Goal: Transaction & Acquisition: Purchase product/service

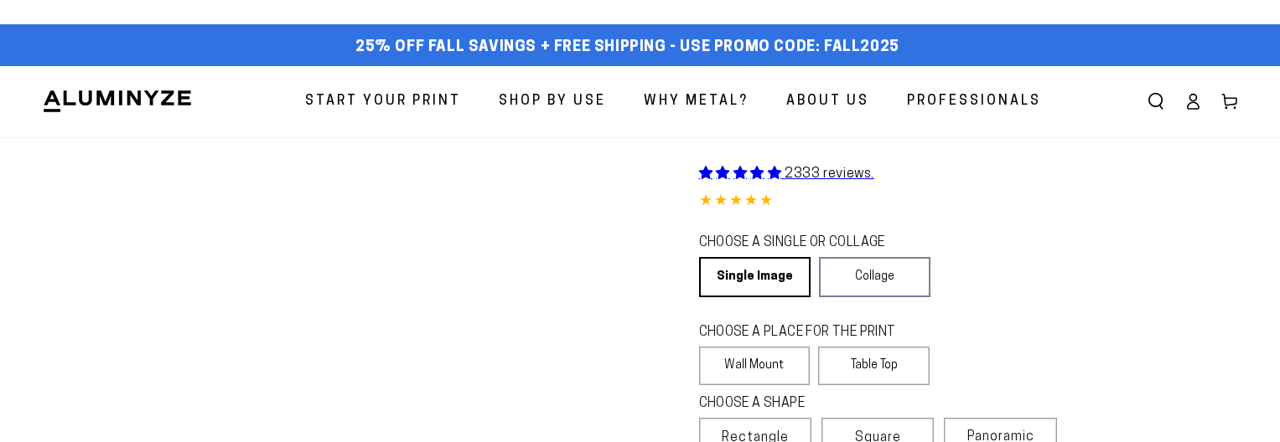
select select "**********"
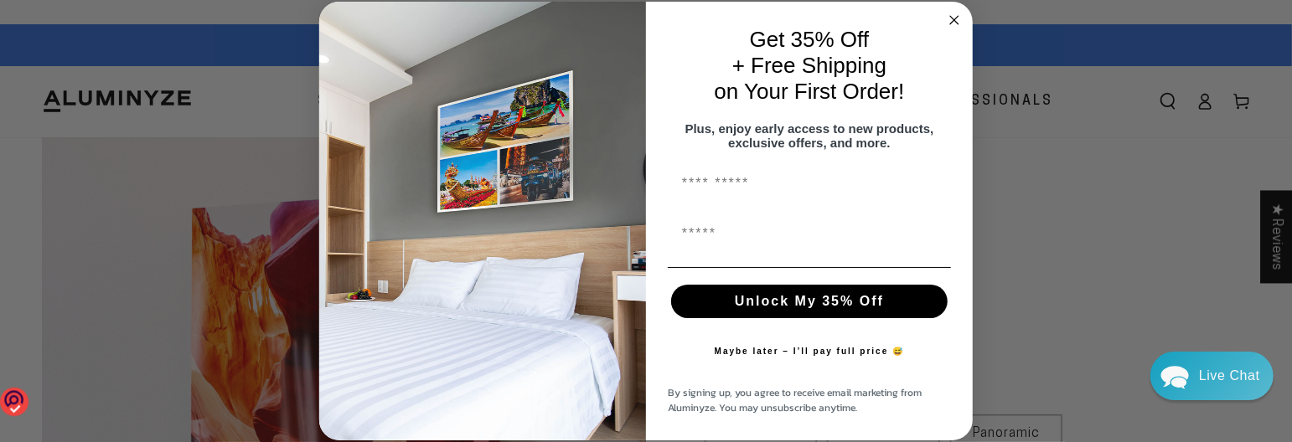
click at [761, 194] on input "First Name" at bounding box center [809, 184] width 283 height 34
type input "*****"
click at [761, 249] on input "First Name" at bounding box center [809, 234] width 283 height 34
type input "*"
type input "**********"
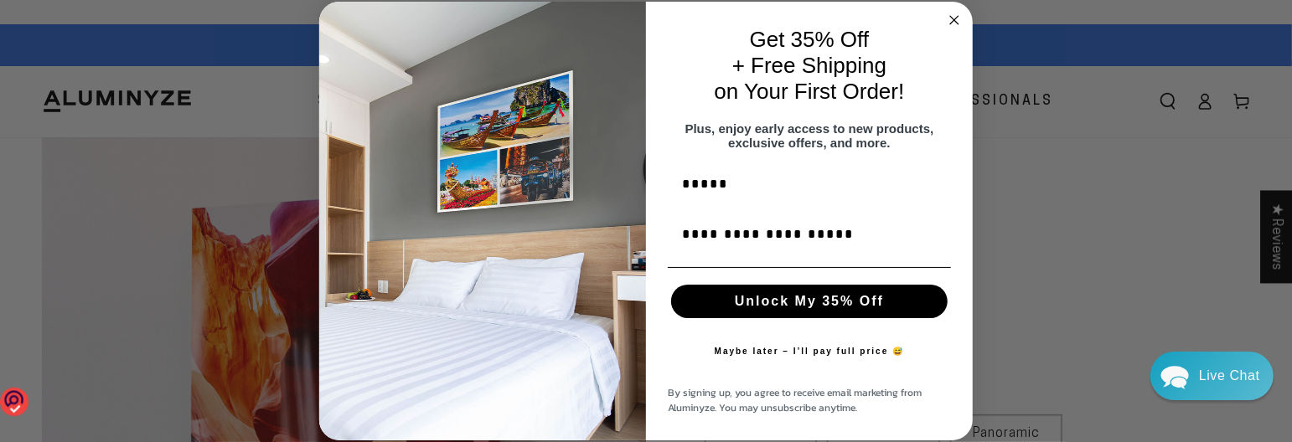
click at [751, 307] on button "Unlock My 35% Off" at bounding box center [809, 302] width 277 height 34
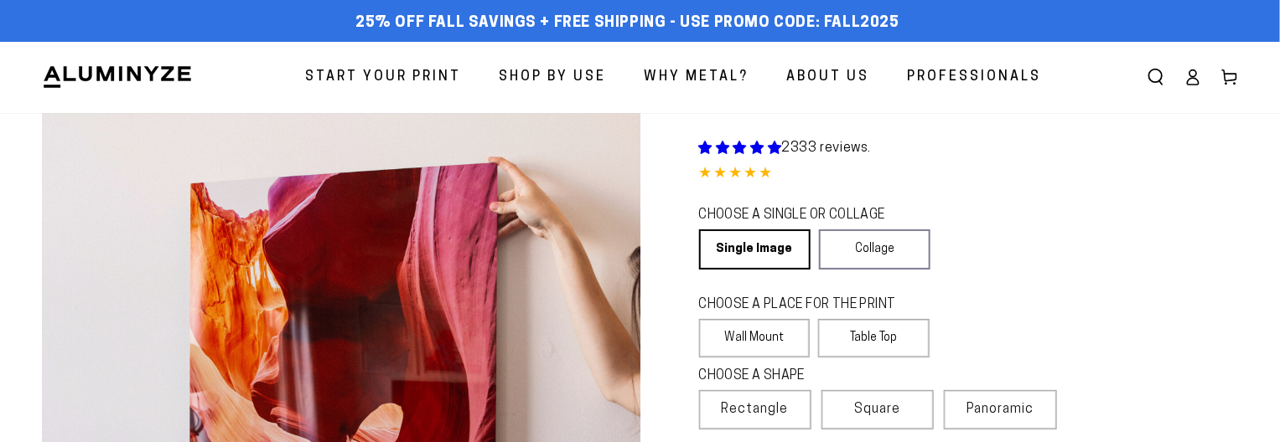
select select "**********"
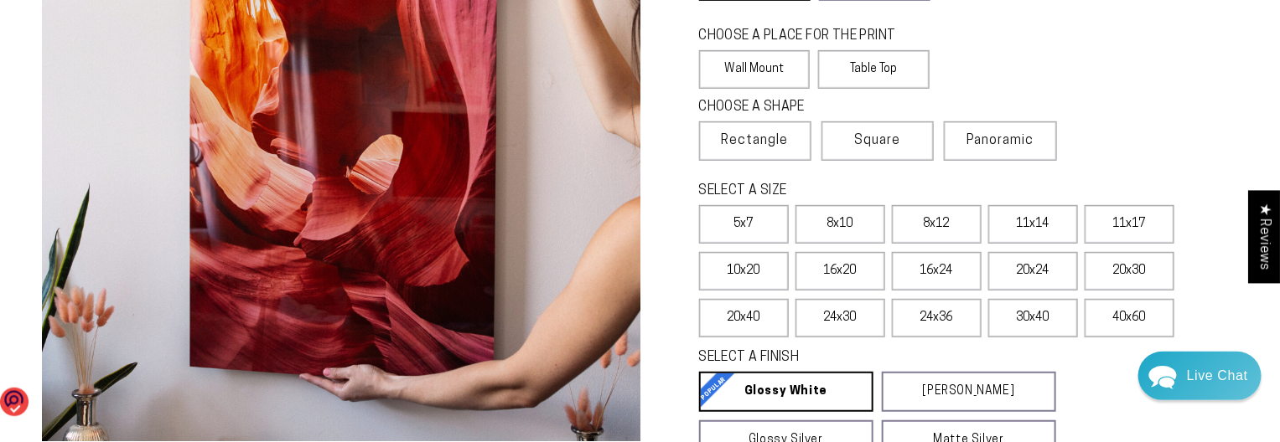
scroll to position [251, 0]
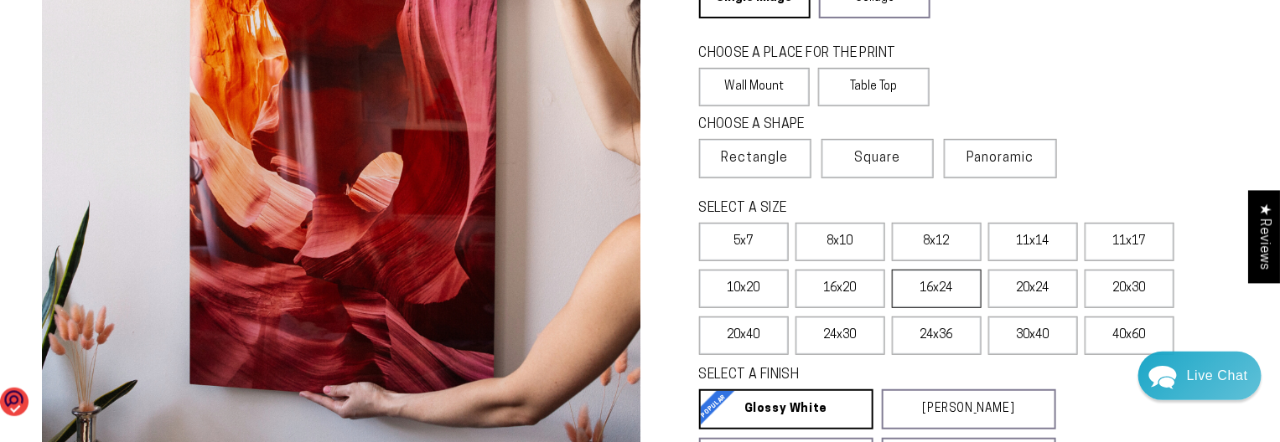
click at [915, 285] on label "16x24" at bounding box center [937, 289] width 90 height 39
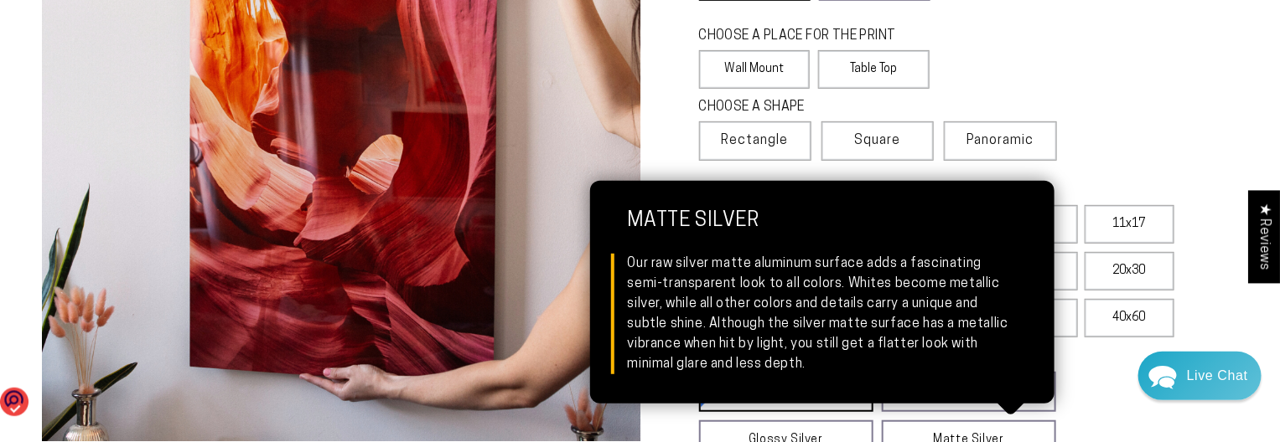
scroll to position [251, 0]
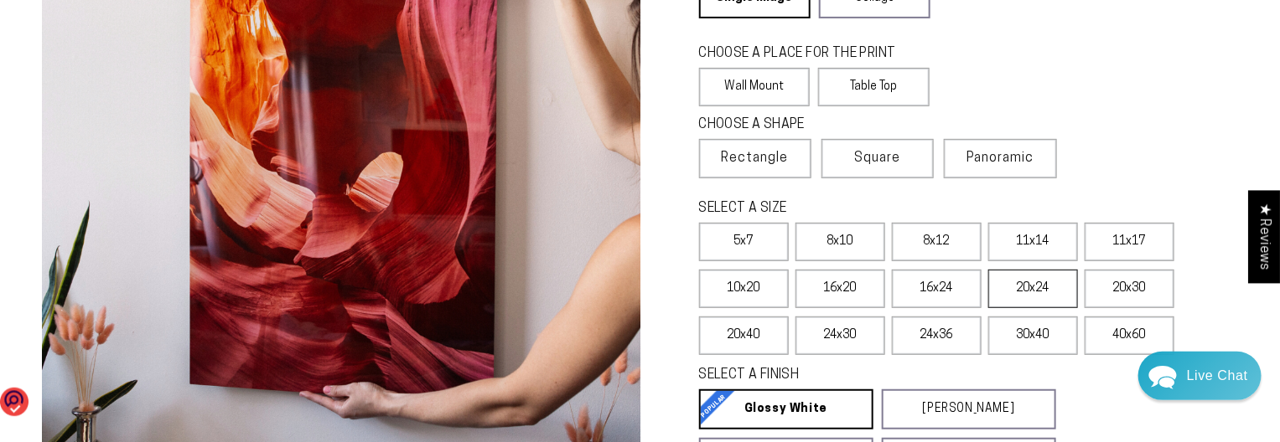
click at [1018, 288] on label "20x24" at bounding box center [1033, 289] width 90 height 39
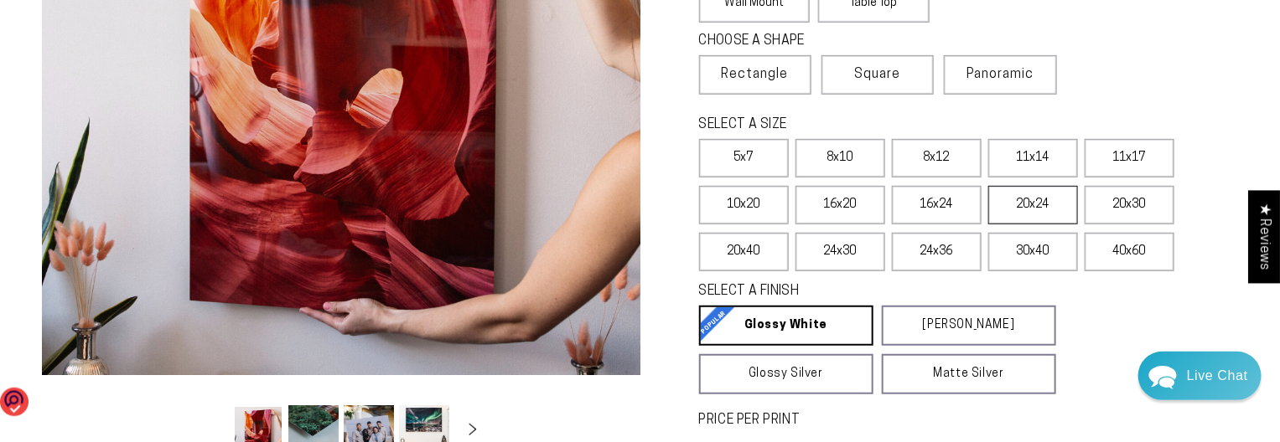
scroll to position [419, 0]
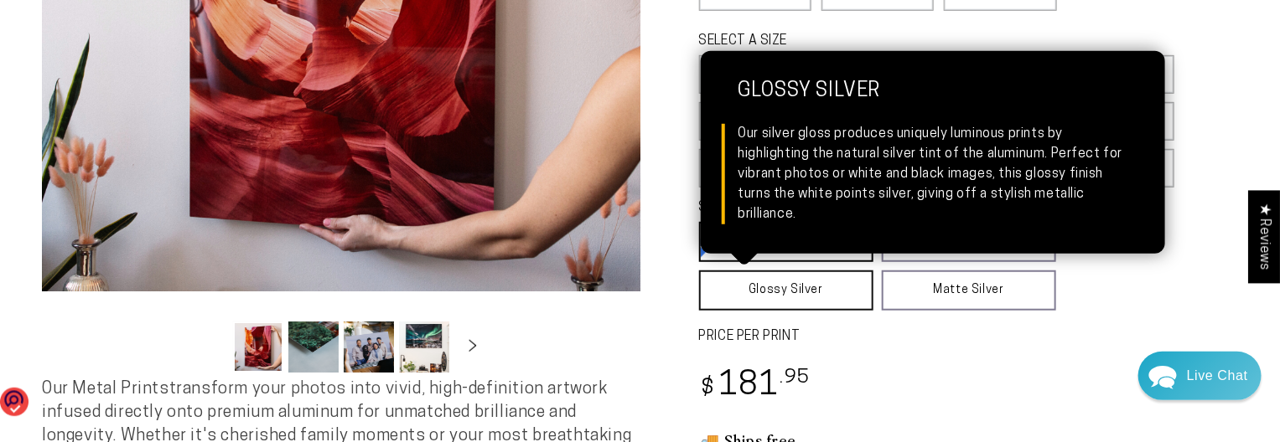
click at [840, 292] on link "Glossy Silver Glossy Silver Our silver gloss produces uniquely luminous prints …" at bounding box center [786, 291] width 174 height 40
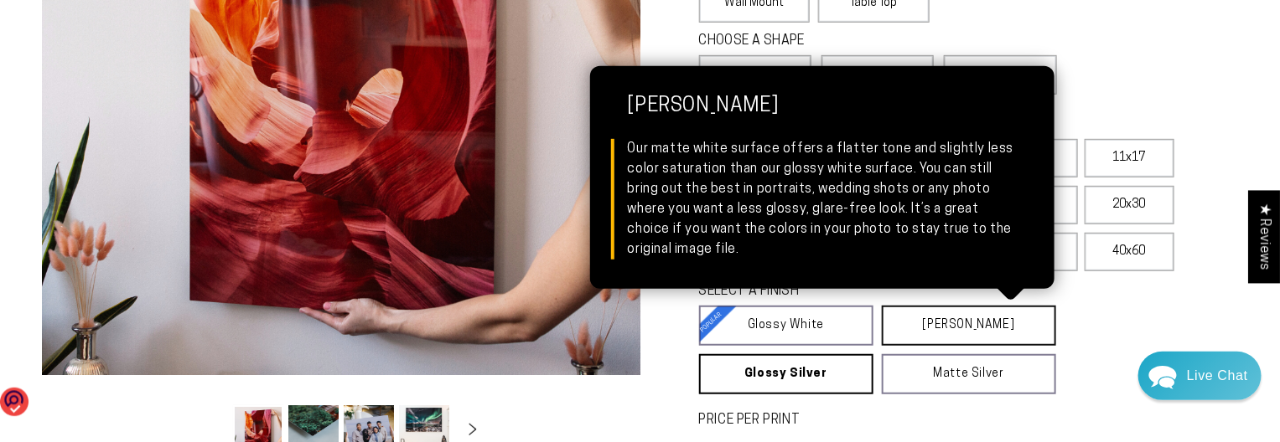
click at [909, 323] on link "[PERSON_NAME] Matte White Our matte white surface offers a flatter tone and sli…" at bounding box center [969, 326] width 174 height 40
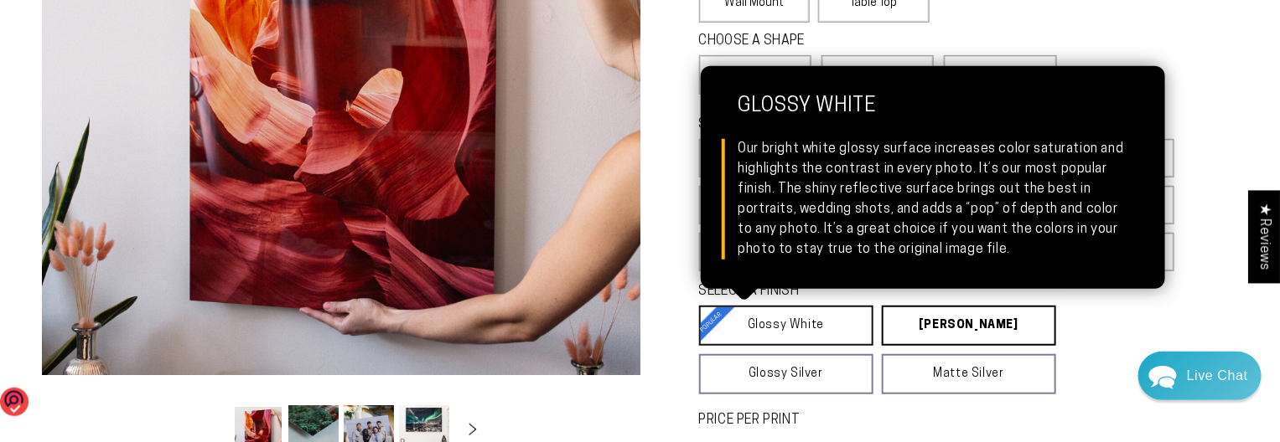
click at [830, 314] on link "Glossy White Glossy White Our bright white glossy surface increases color satur…" at bounding box center [786, 326] width 174 height 40
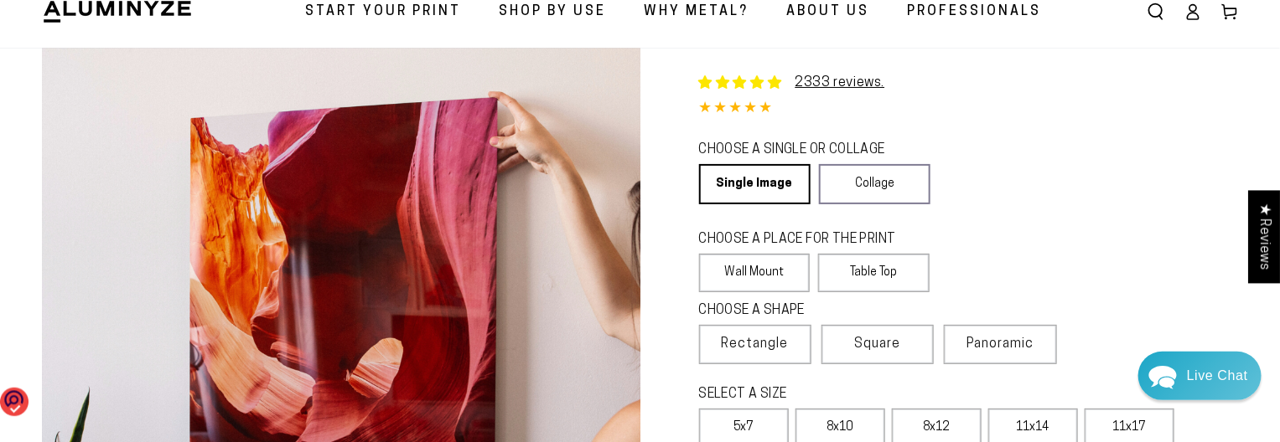
scroll to position [168, 0]
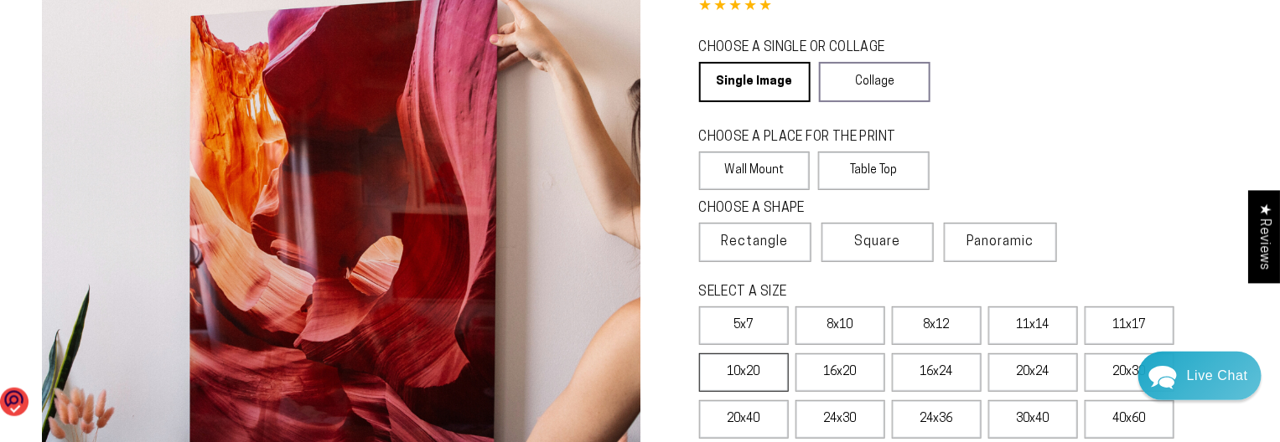
click at [771, 365] on label "10x20" at bounding box center [744, 373] width 90 height 39
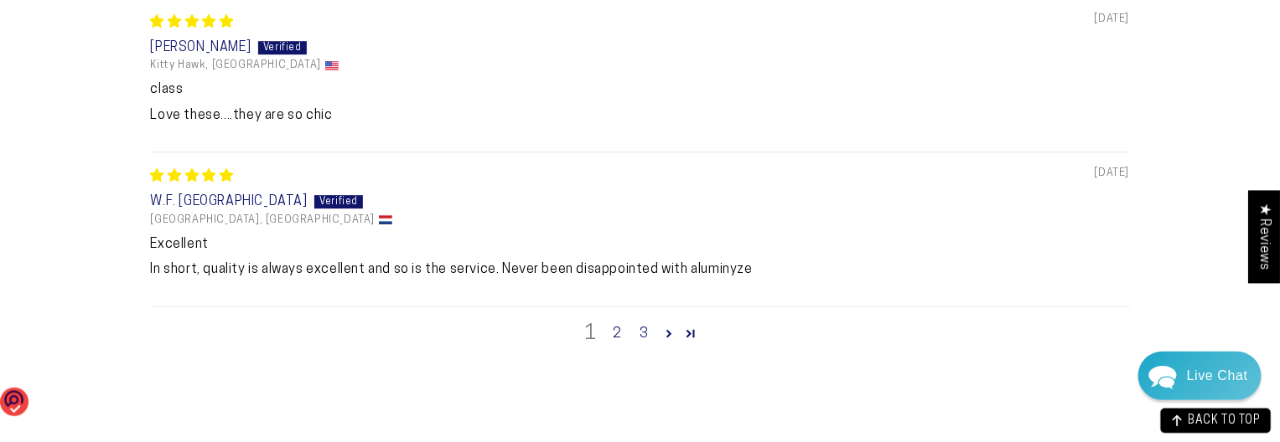
scroll to position [2095, 0]
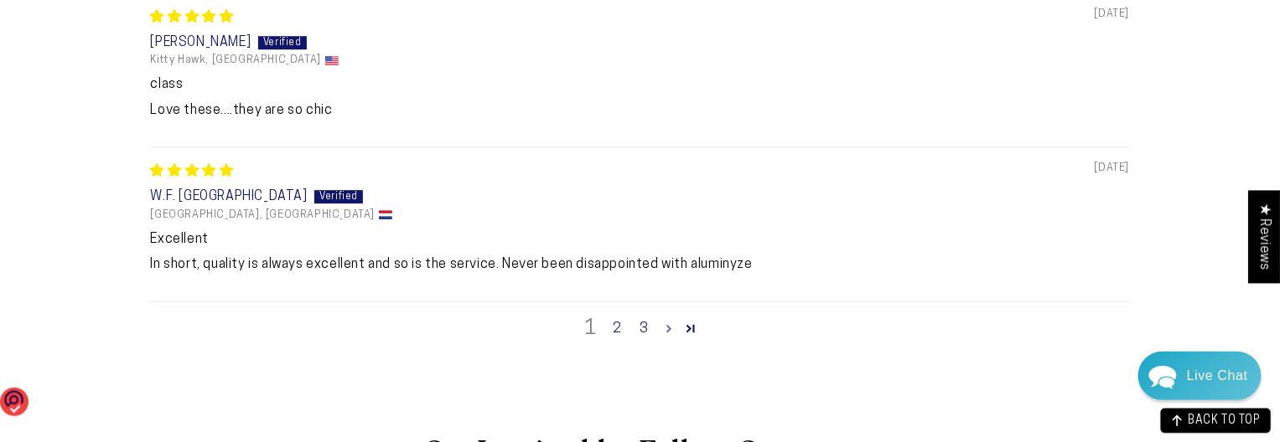
click at [670, 327] on link "Page 2" at bounding box center [669, 329] width 23 height 22
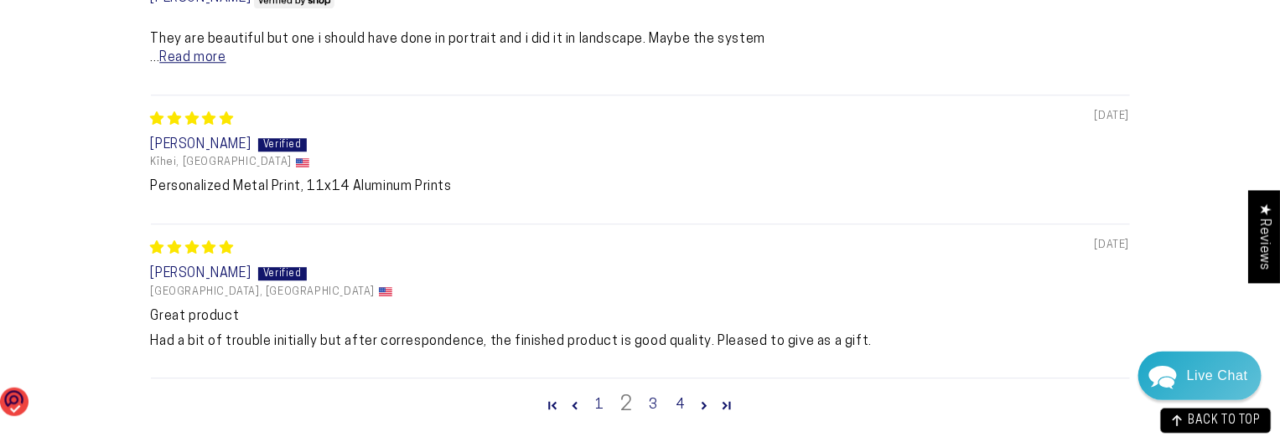
scroll to position [1979, 0]
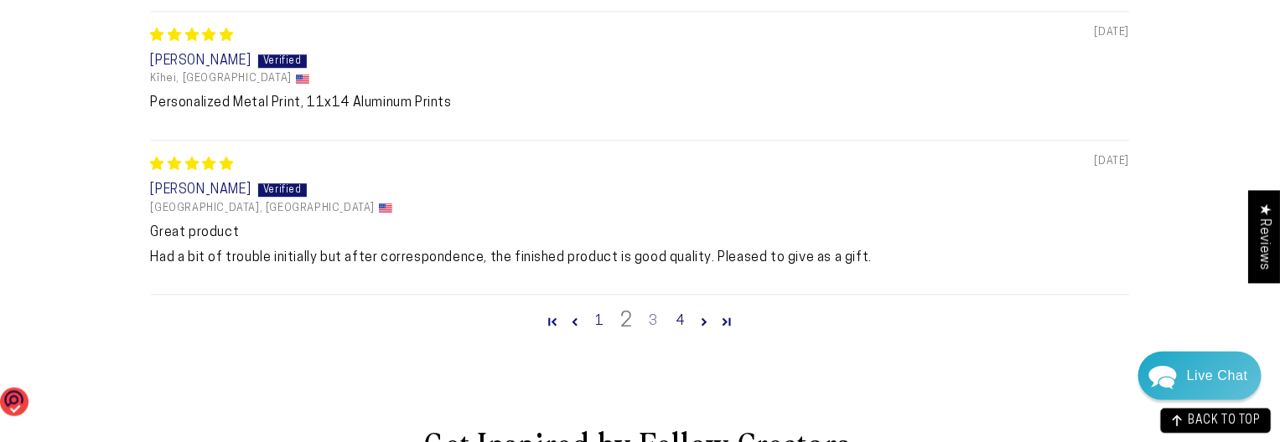
click at [657, 324] on link "3" at bounding box center [653, 322] width 27 height 20
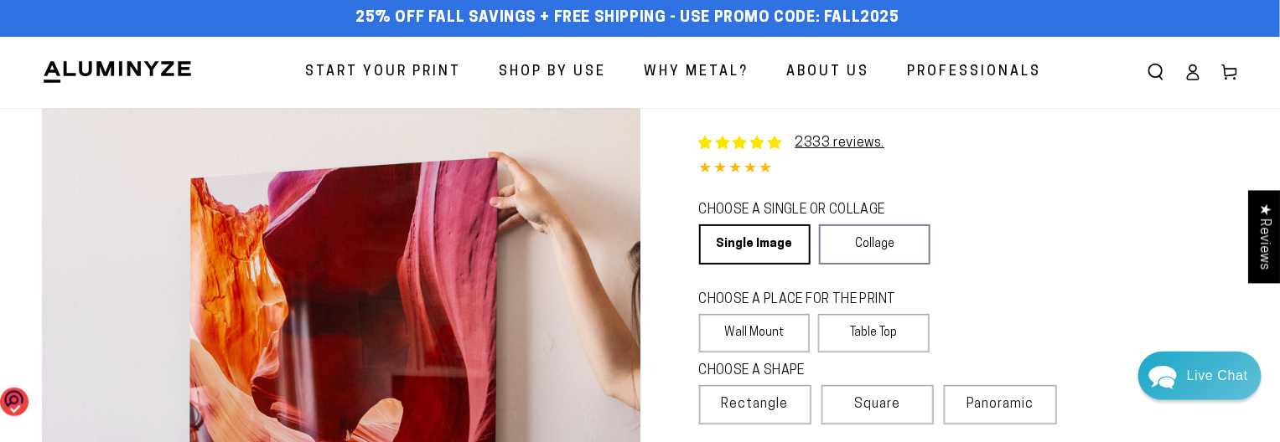
scroll to position [0, 0]
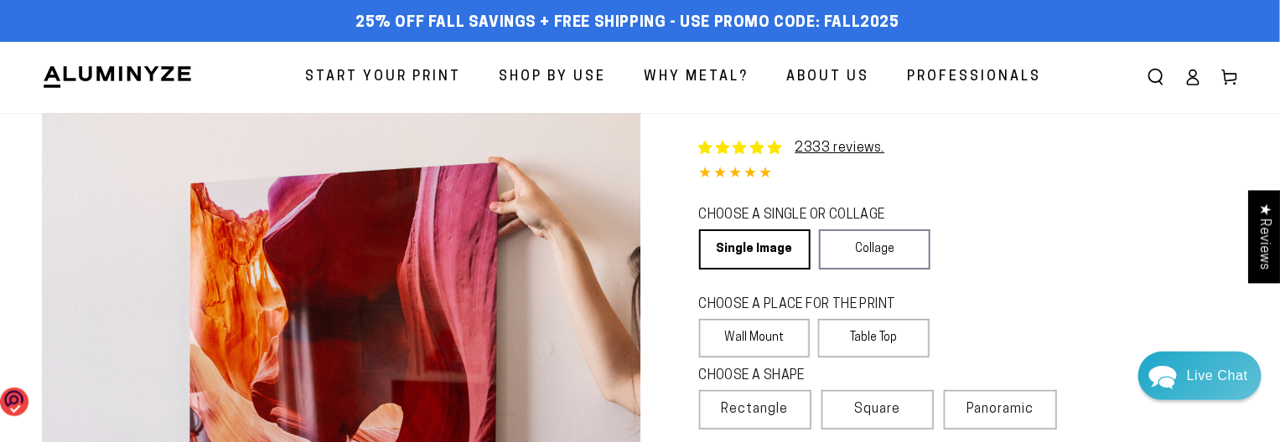
click at [154, 74] on img at bounding box center [117, 77] width 151 height 25
